Goal: Check status: Check status

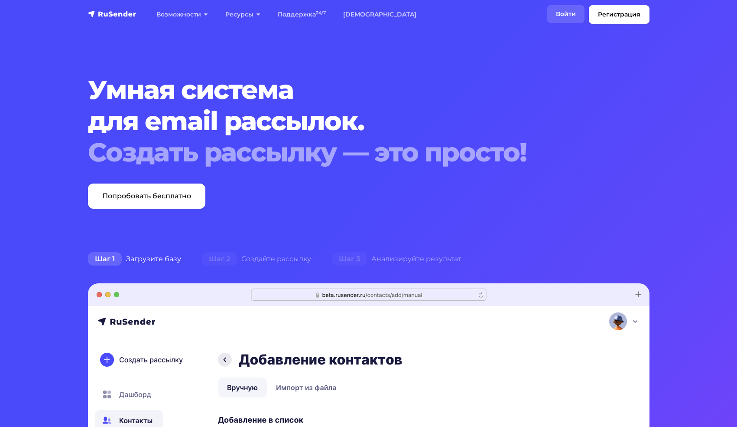
click at [558, 15] on link "Войти" at bounding box center [565, 14] width 37 height 18
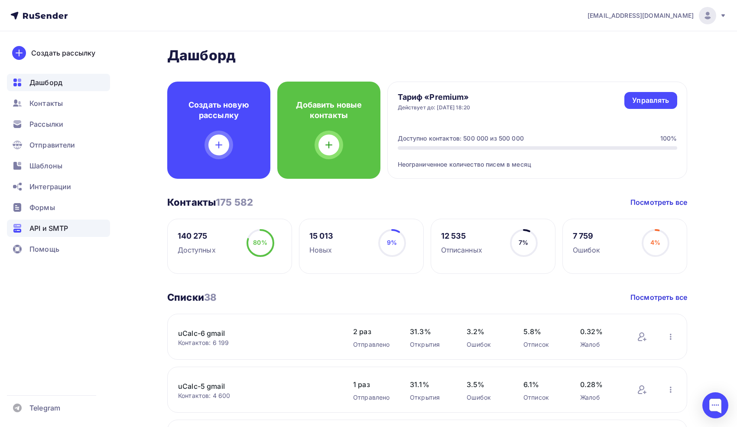
click at [61, 226] on span "API и SMTP" at bounding box center [48, 228] width 39 height 10
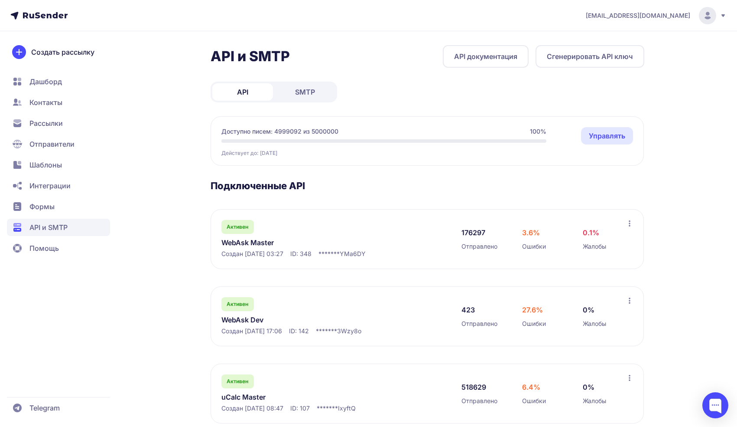
click at [273, 244] on link "WebAsk Master" at bounding box center [310, 242] width 178 height 10
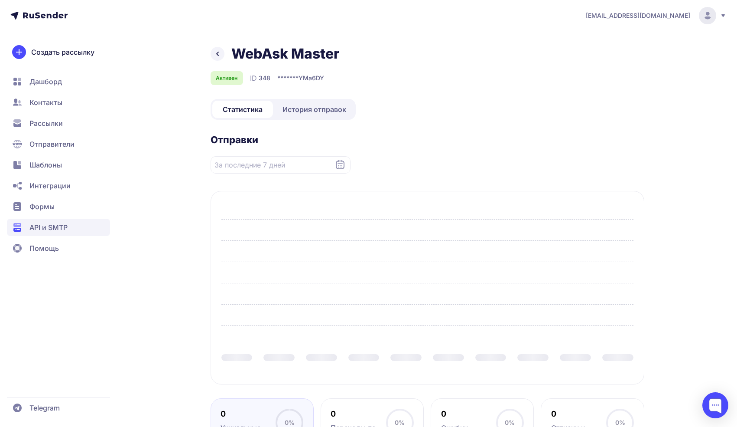
click at [308, 108] on span "История отправок" at bounding box center [315, 109] width 64 height 10
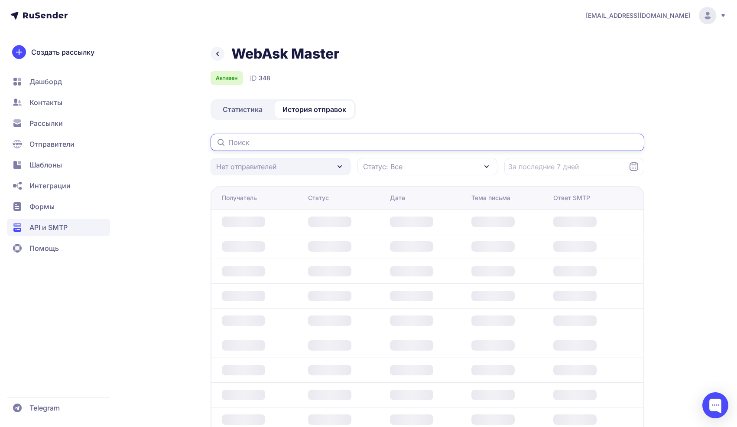
click at [301, 147] on input "text" at bounding box center [428, 142] width 434 height 17
paste input "korkinavv@nkhtk.ru"
type input "korkinavv@nkhtk.ru"
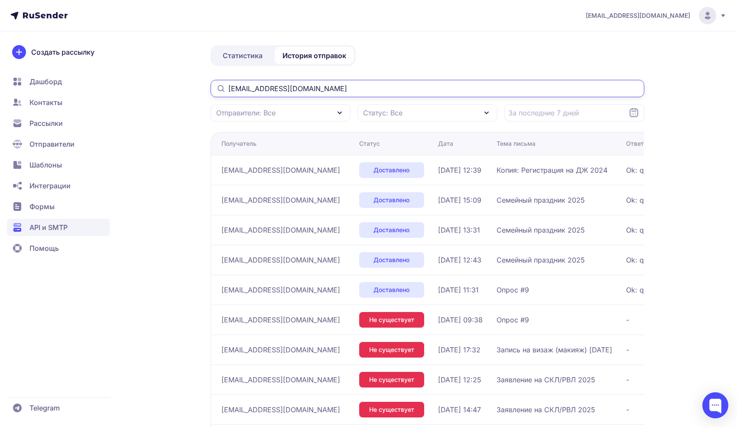
scroll to position [52, 0]
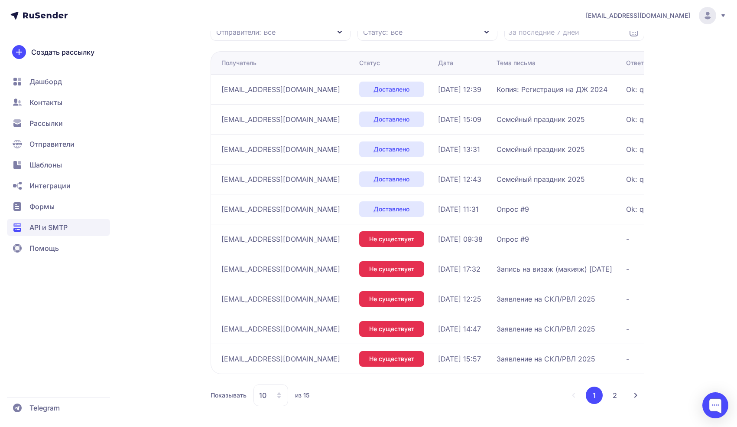
click at [610, 395] on button "2" at bounding box center [614, 394] width 17 height 17
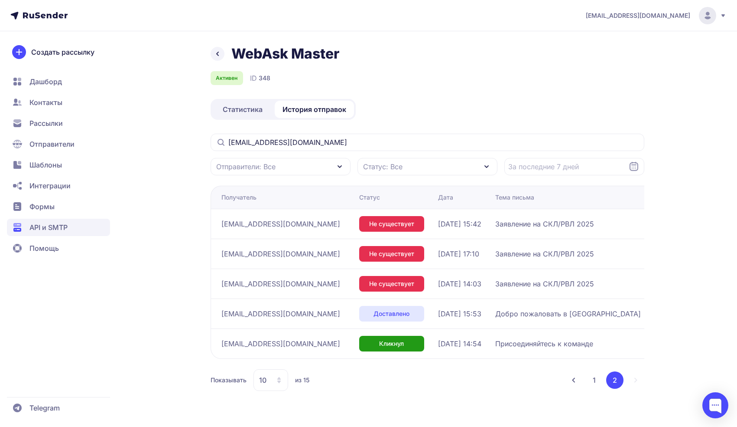
click at [595, 383] on button "1" at bounding box center [594, 379] width 17 height 17
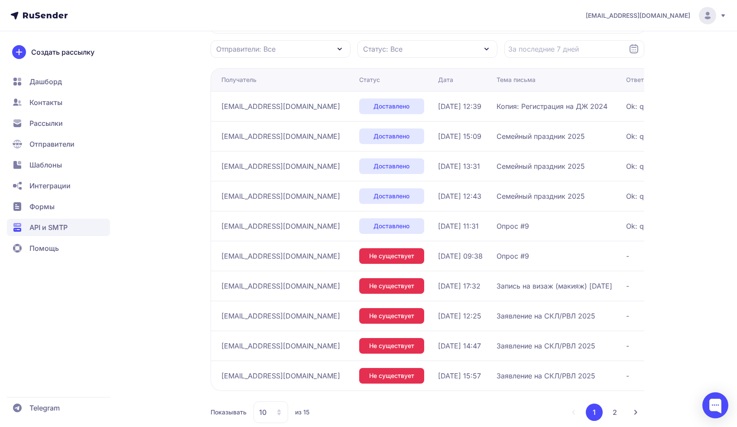
scroll to position [135, 0]
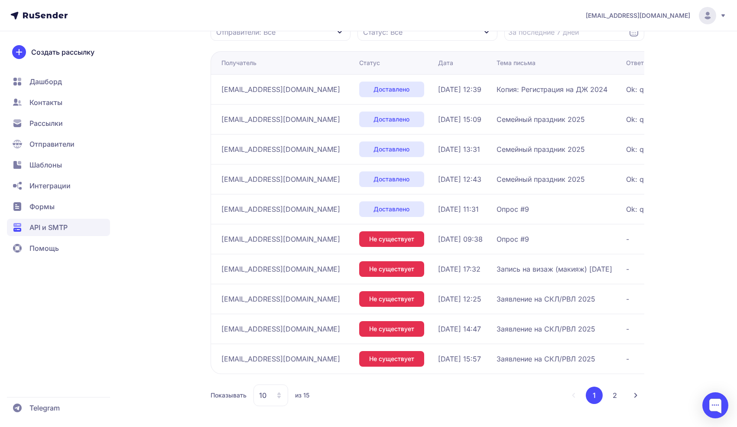
click at [614, 388] on button "2" at bounding box center [614, 394] width 17 height 17
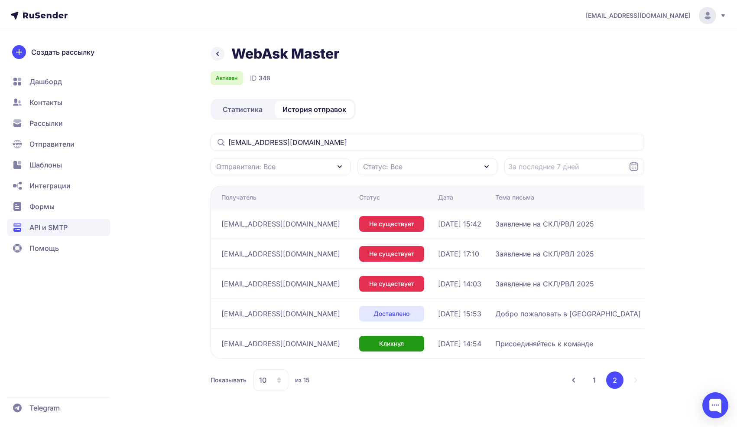
drag, startPoint x: 427, startPoint y: 343, endPoint x: 383, endPoint y: 344, distance: 43.8
click at [435, 344] on td "08.05.2024, 14:54" at bounding box center [463, 343] width 57 height 30
copy span "08.05.2024, 14:54"
click at [593, 383] on button "1" at bounding box center [594, 379] width 17 height 17
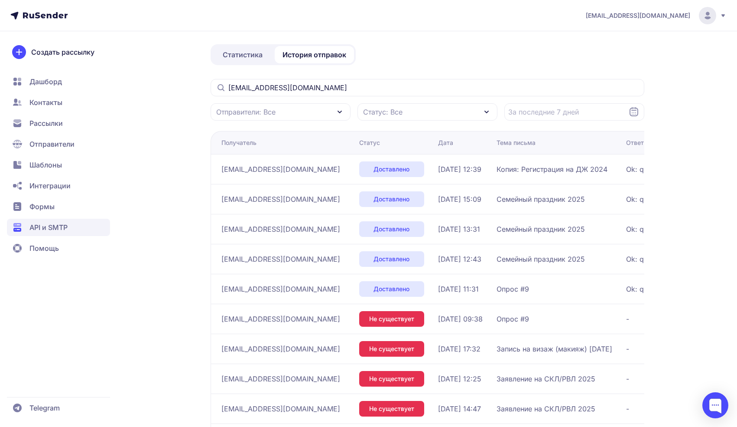
scroll to position [59, 0]
